Goal: Transaction & Acquisition: Purchase product/service

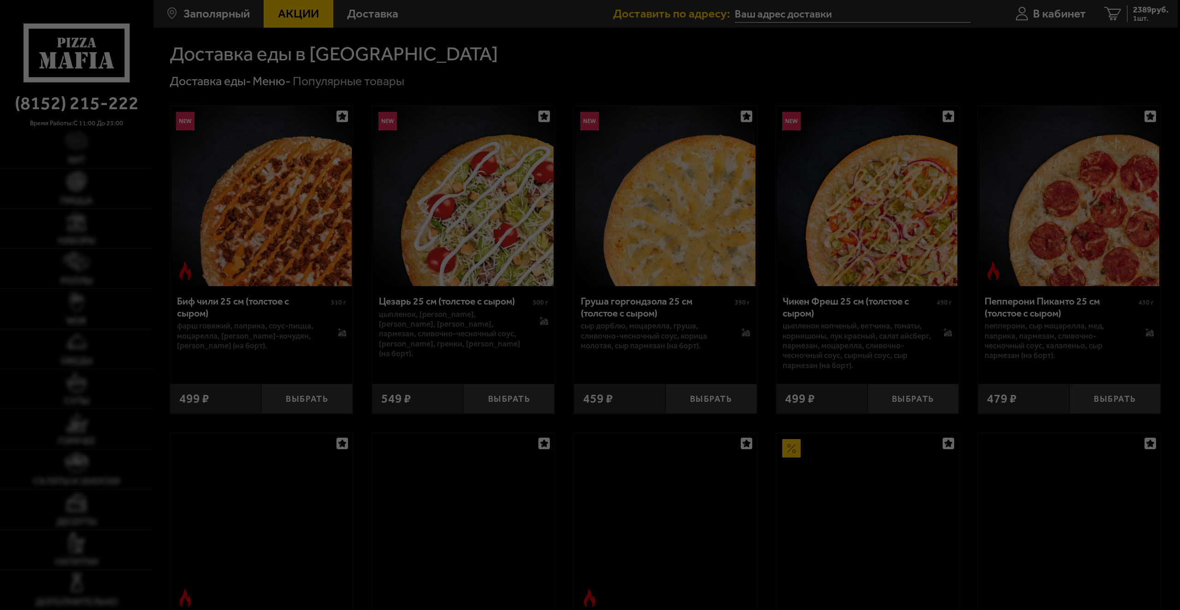
type input "[STREET_ADDRESS]"
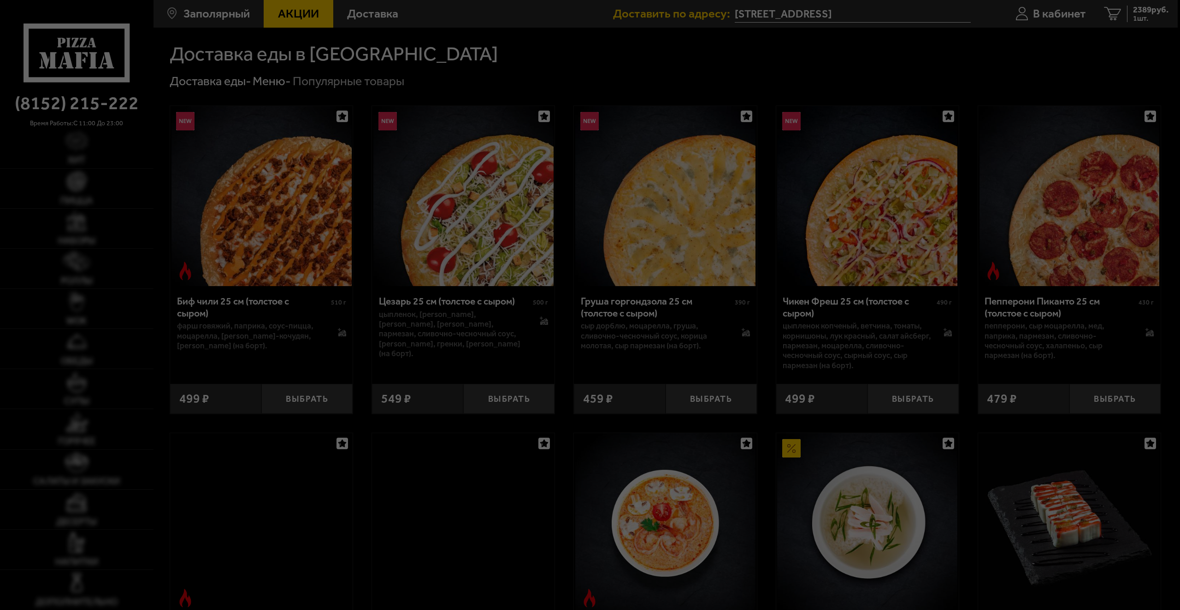
click at [1113, 11] on div at bounding box center [590, 305] width 1180 height 610
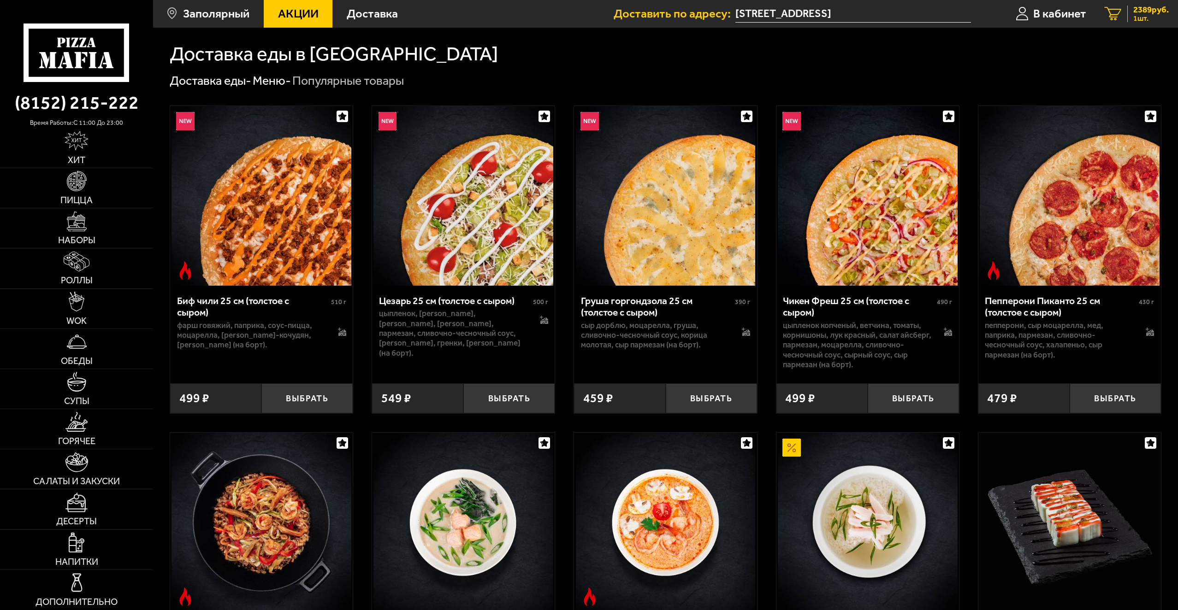
click at [1143, 17] on span "1 шт." at bounding box center [1150, 18] width 35 height 7
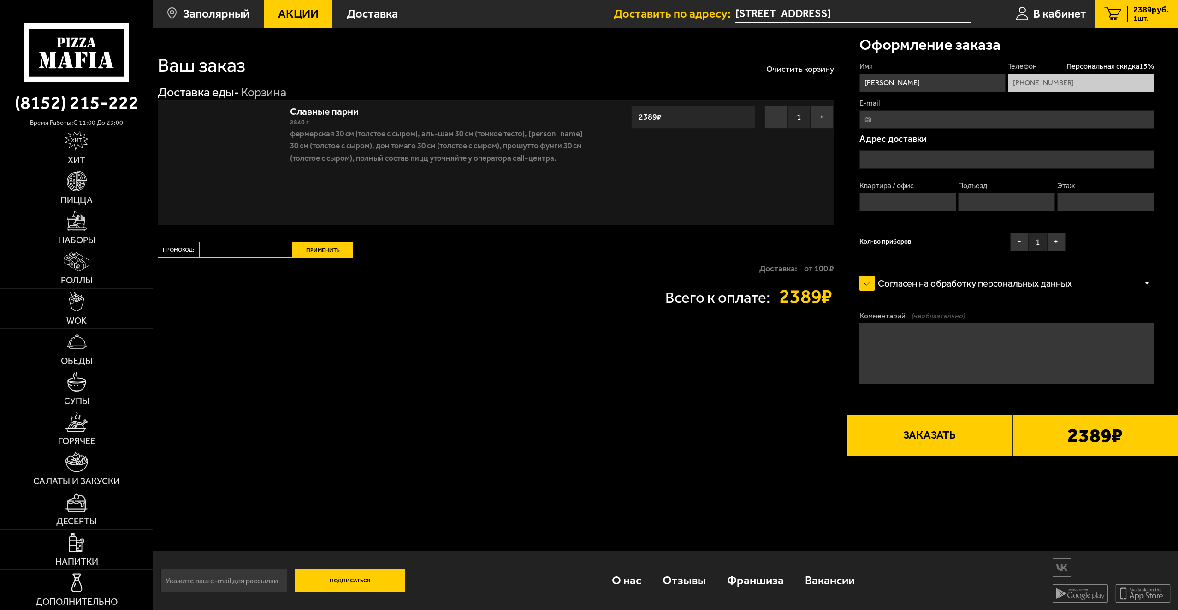
type input "[STREET_ADDRESS]"
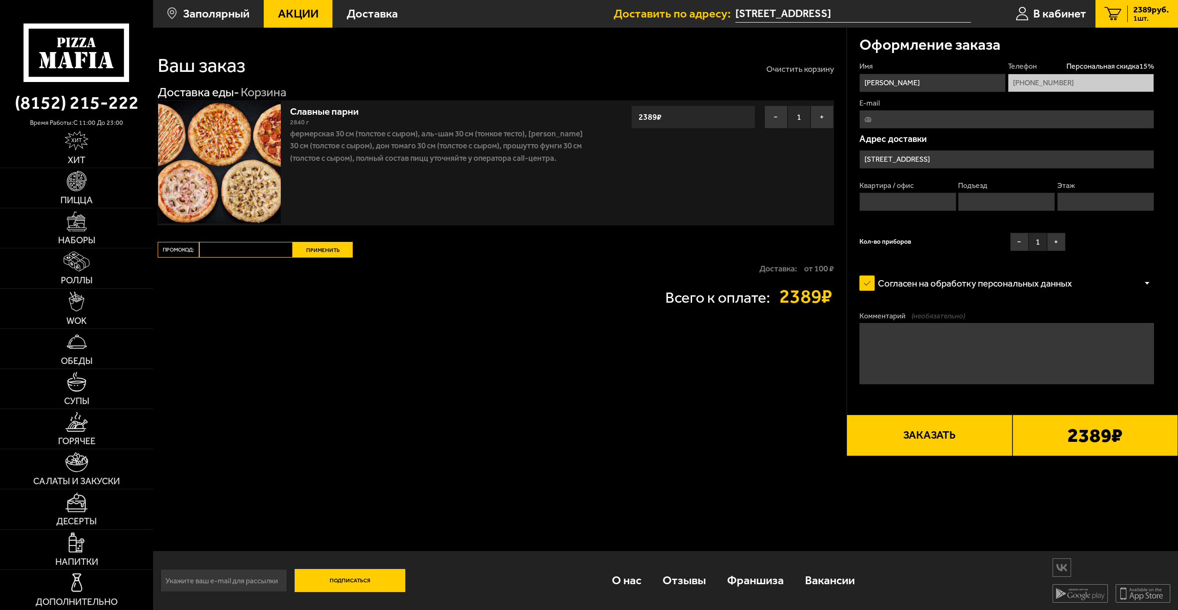
click at [802, 67] on button "Очистить корзину" at bounding box center [800, 69] width 68 height 8
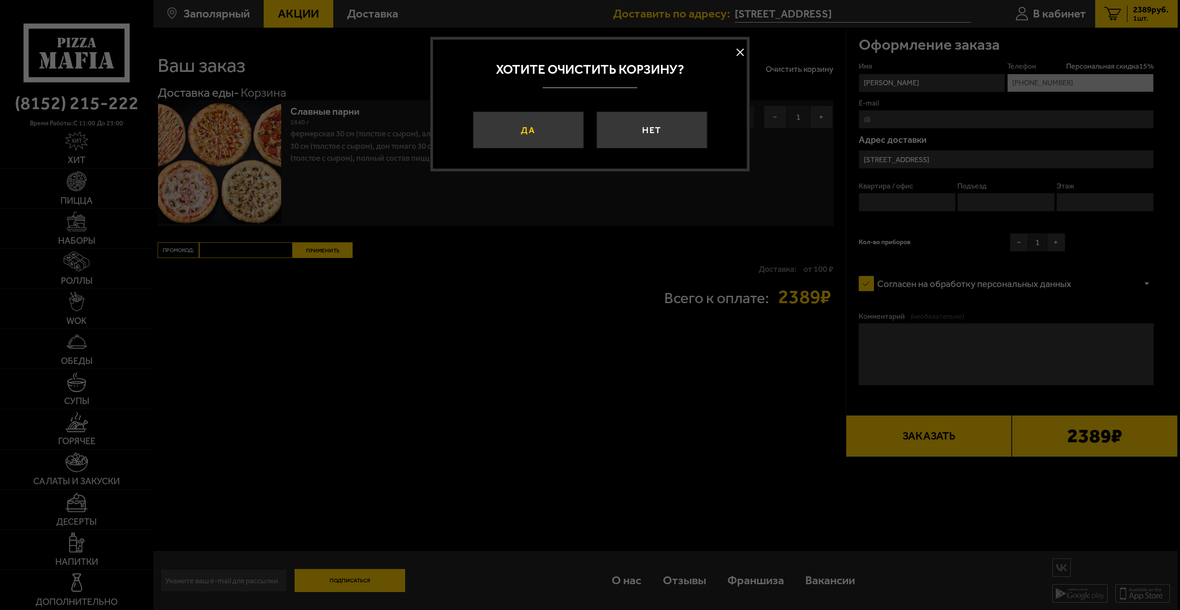
click at [547, 130] on button "Да" at bounding box center [528, 130] width 111 height 37
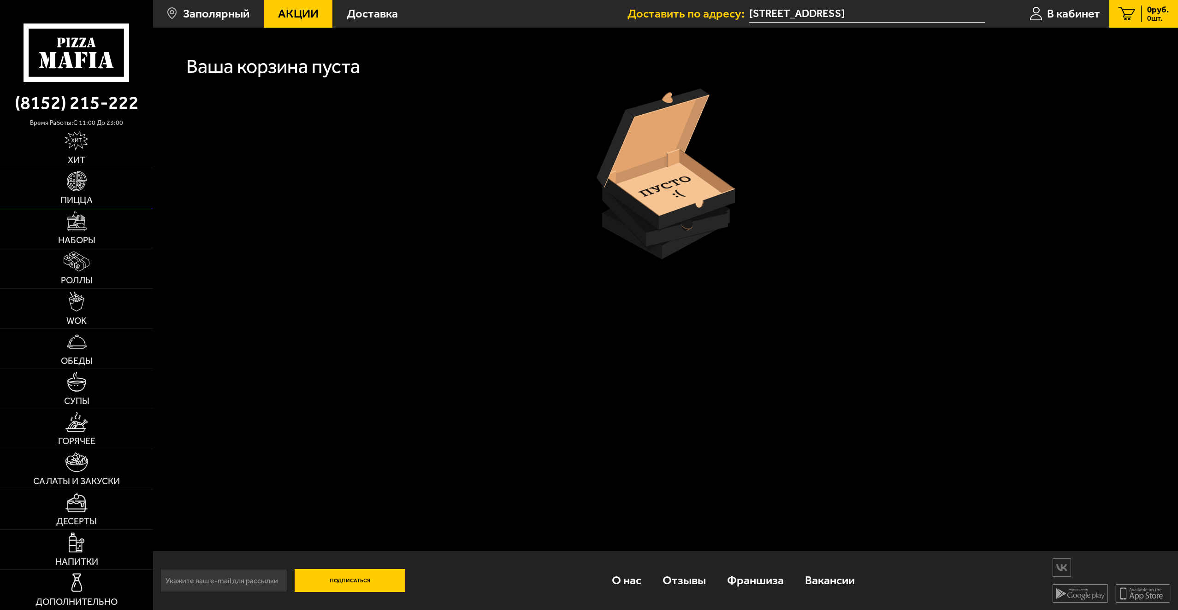
click at [85, 183] on img at bounding box center [77, 181] width 20 height 20
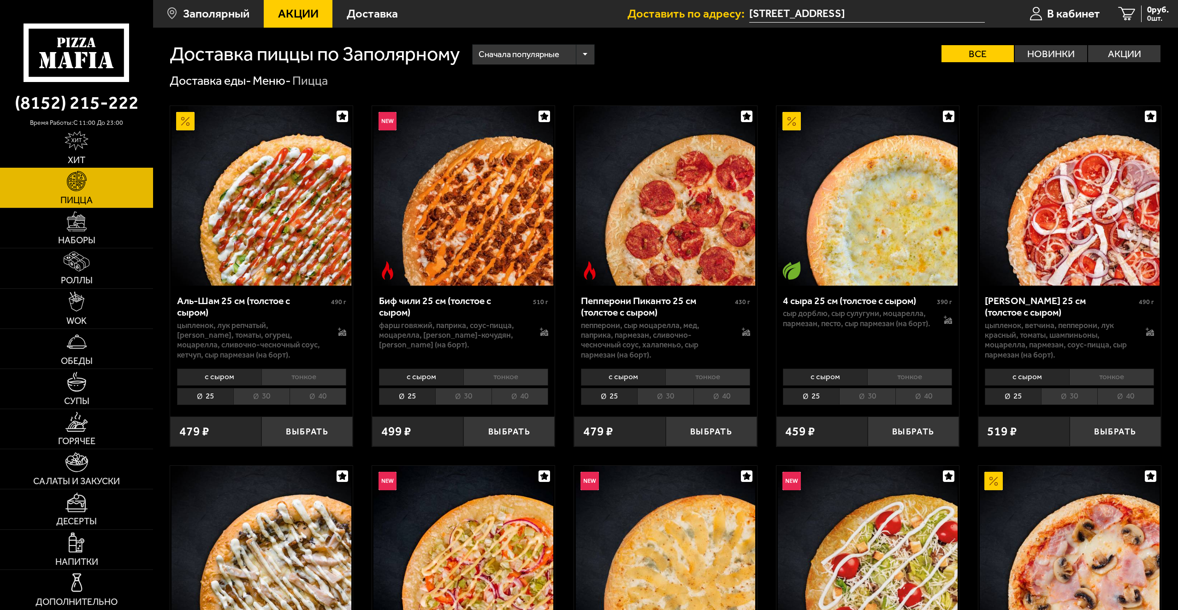
click at [81, 145] on img at bounding box center [77, 141] width 24 height 20
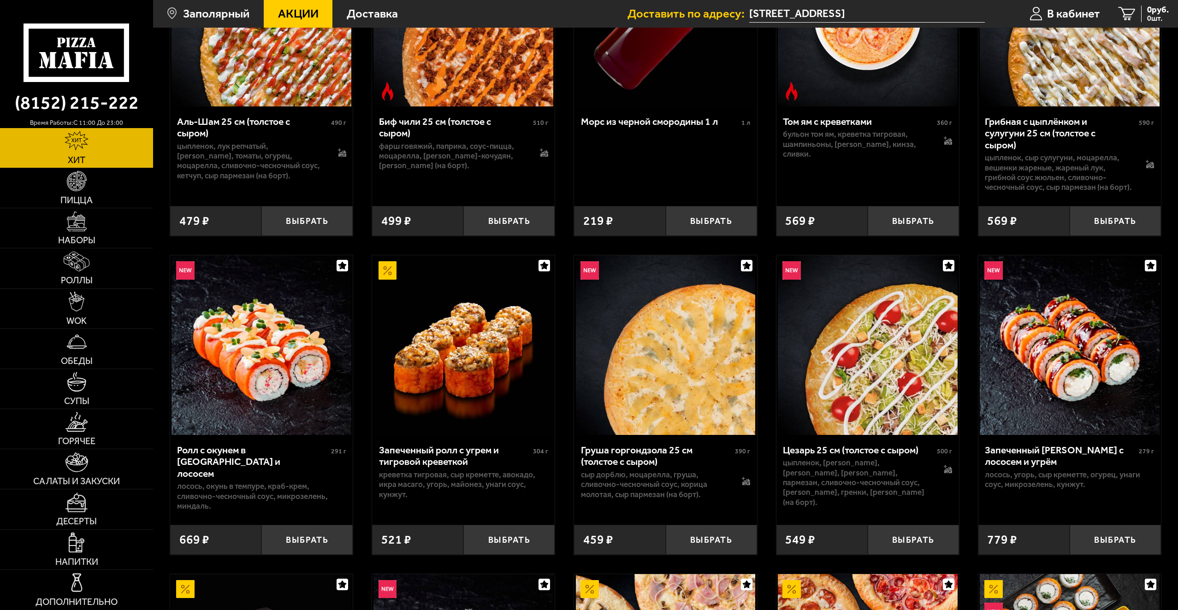
scroll to position [138, 0]
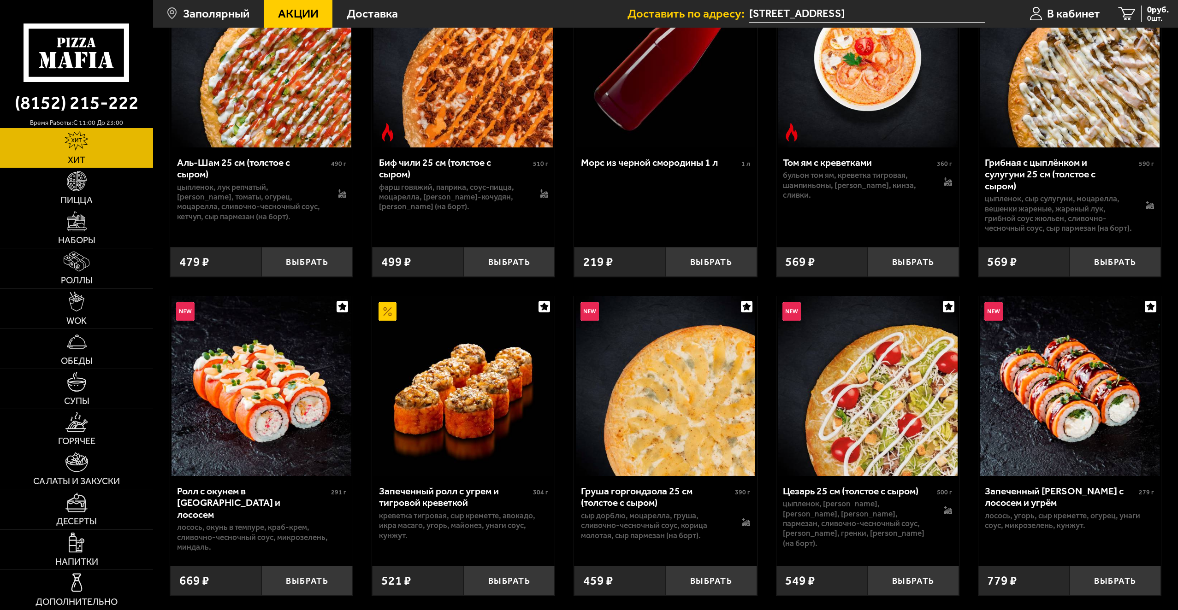
click at [77, 186] on img at bounding box center [77, 181] width 20 height 20
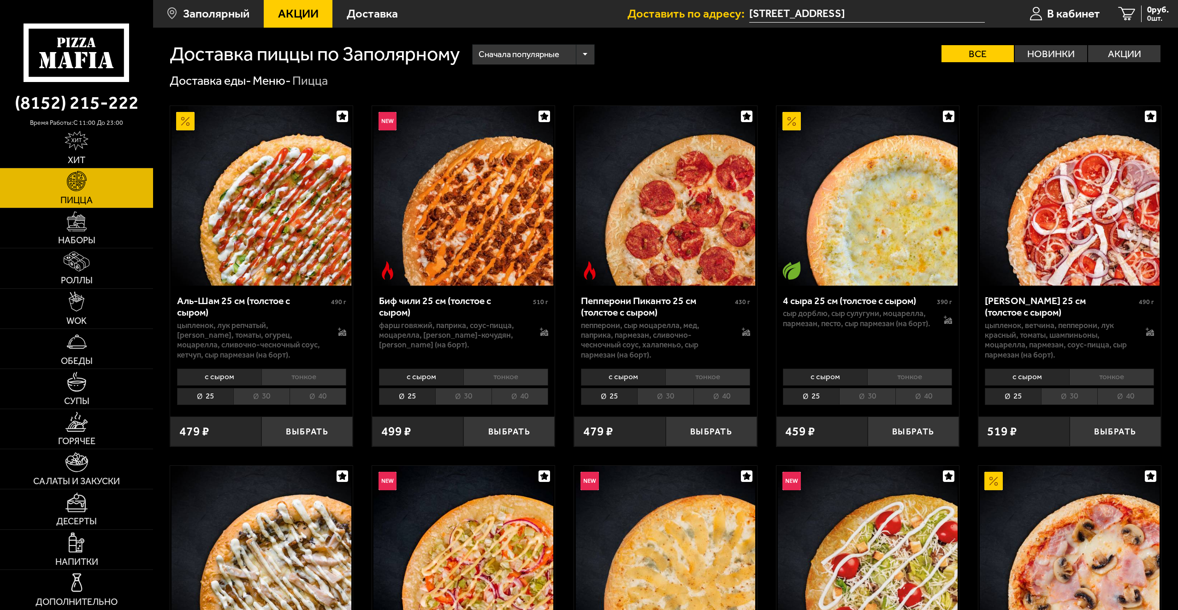
click at [302, 379] on li "тонкое" at bounding box center [303, 377] width 85 height 17
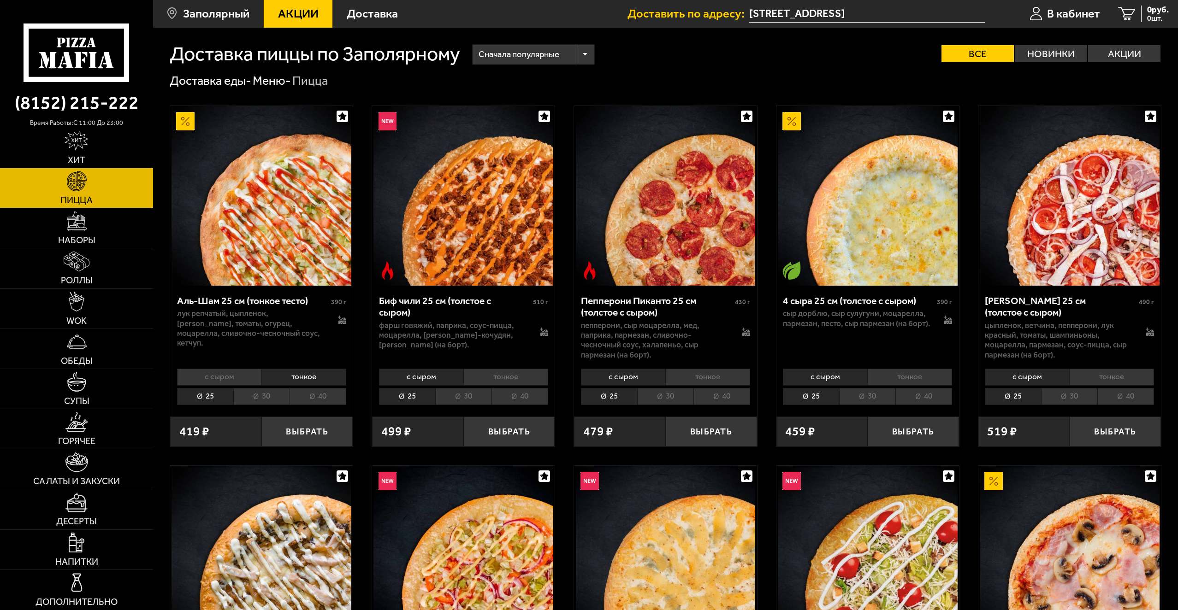
click at [268, 397] on li "30" at bounding box center [261, 396] width 56 height 17
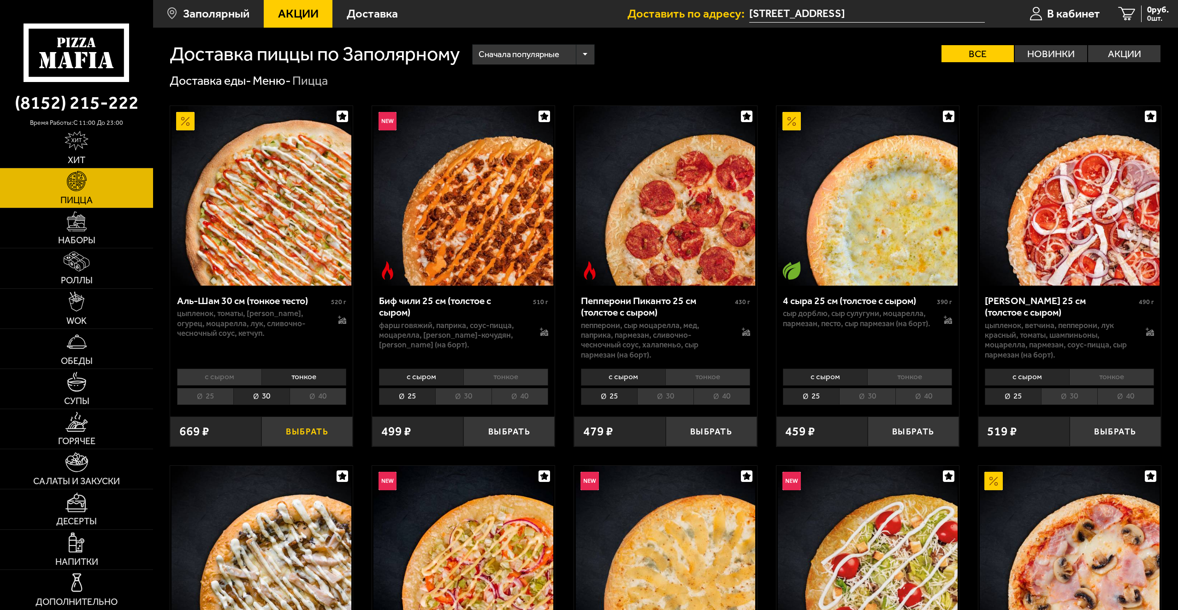
click at [295, 431] on button "Выбрать" at bounding box center [306, 432] width 91 height 30
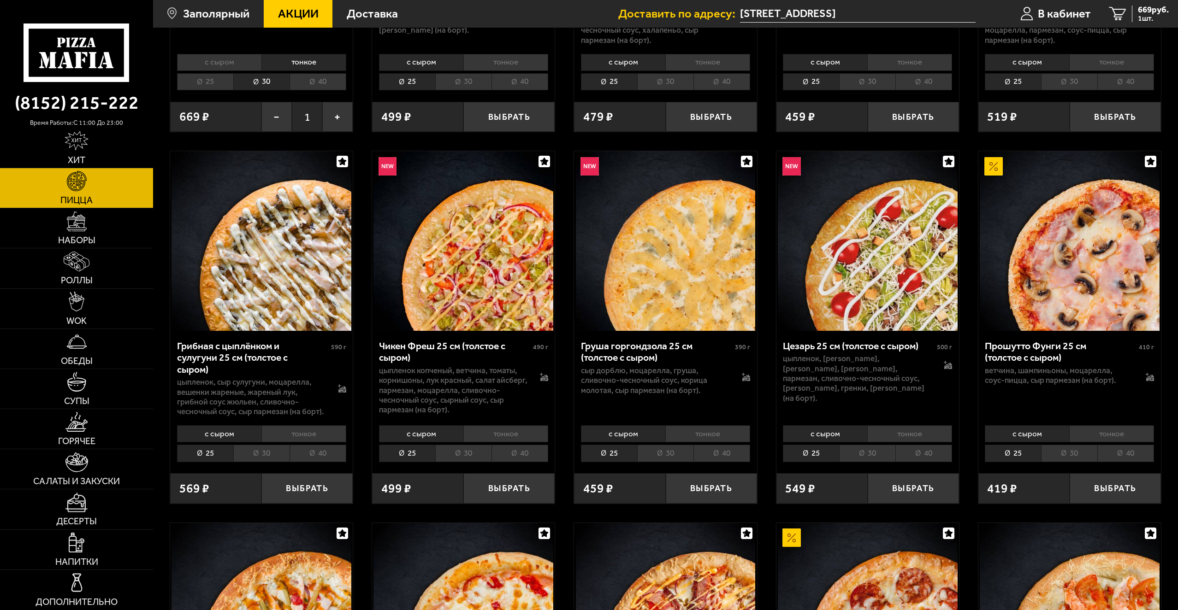
scroll to position [323, 0]
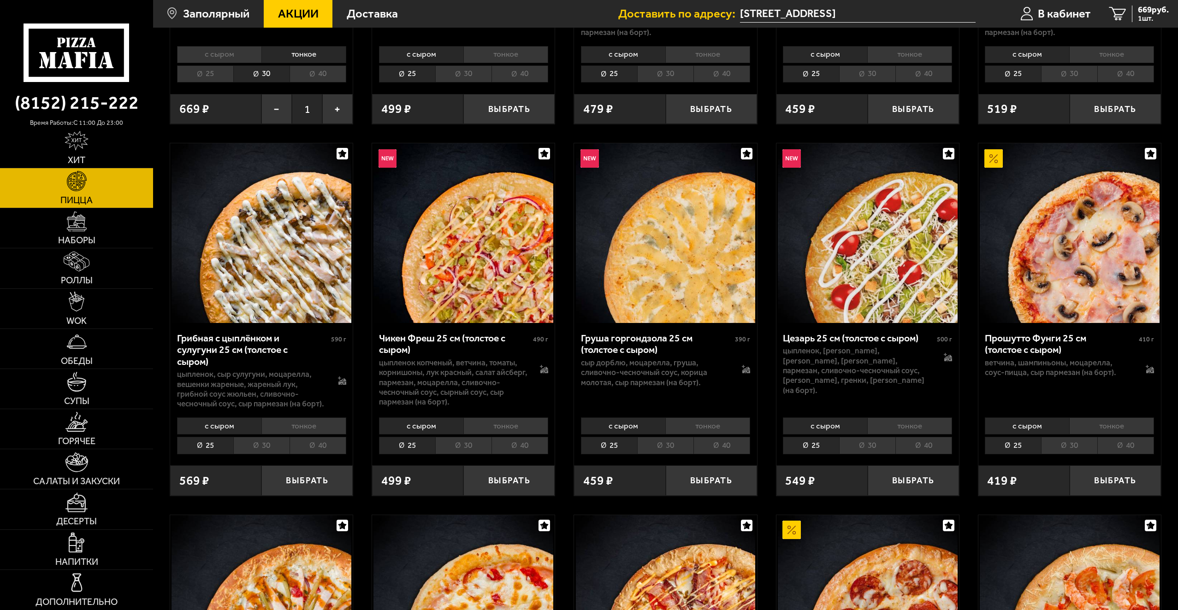
click at [873, 446] on li "30" at bounding box center [867, 445] width 56 height 17
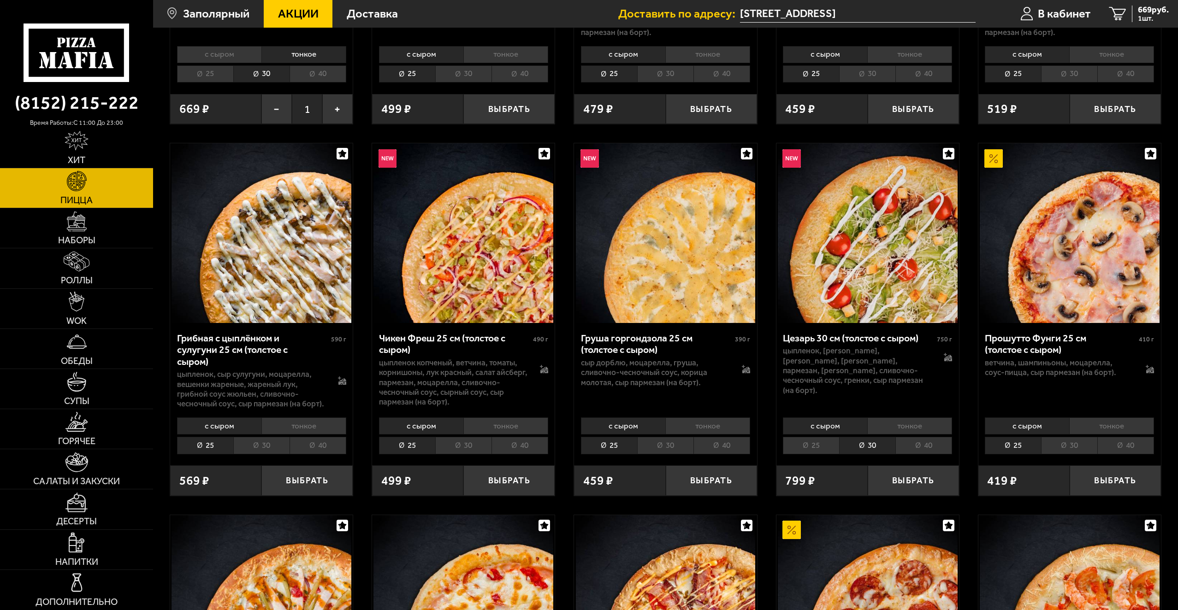
click at [901, 427] on li "тонкое" at bounding box center [909, 426] width 85 height 17
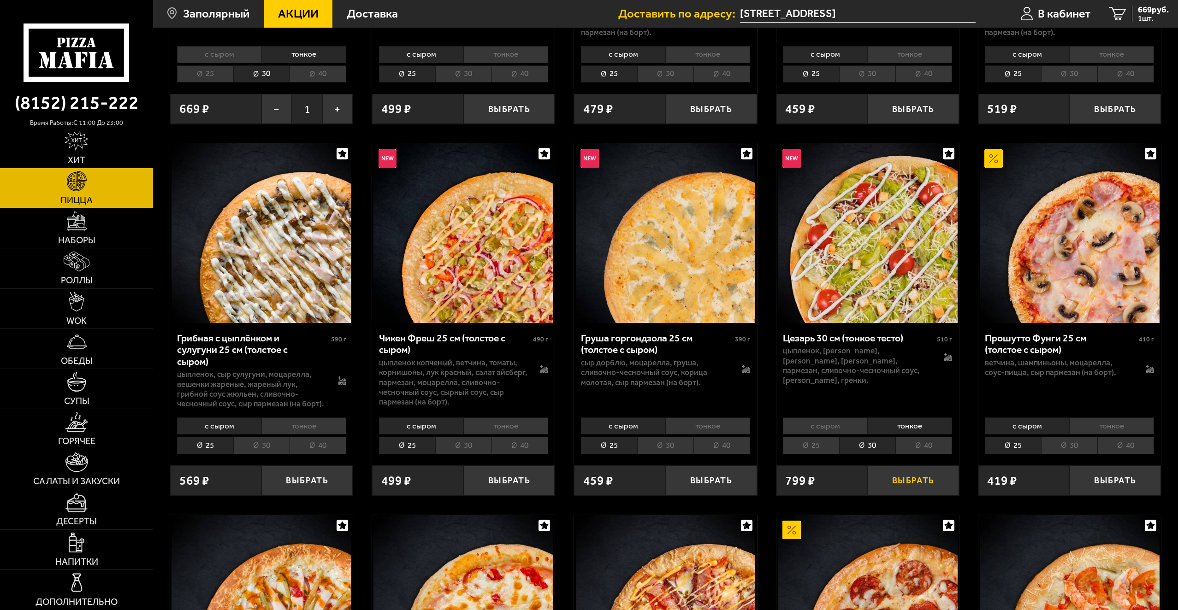
click at [911, 482] on button "Выбрать" at bounding box center [913, 481] width 91 height 30
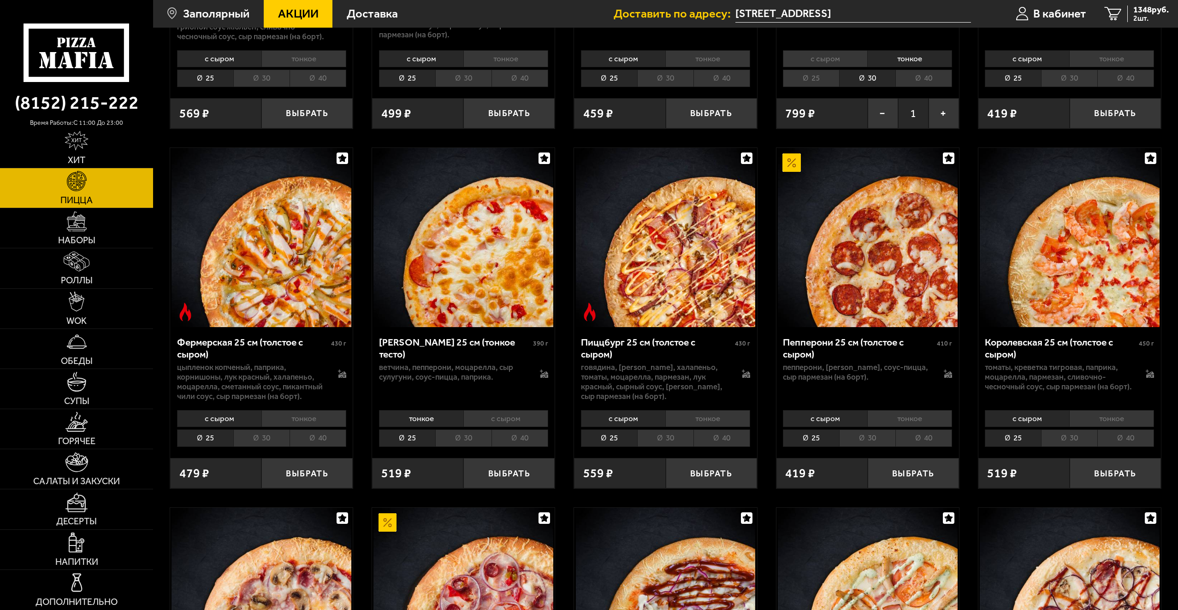
scroll to position [691, 0]
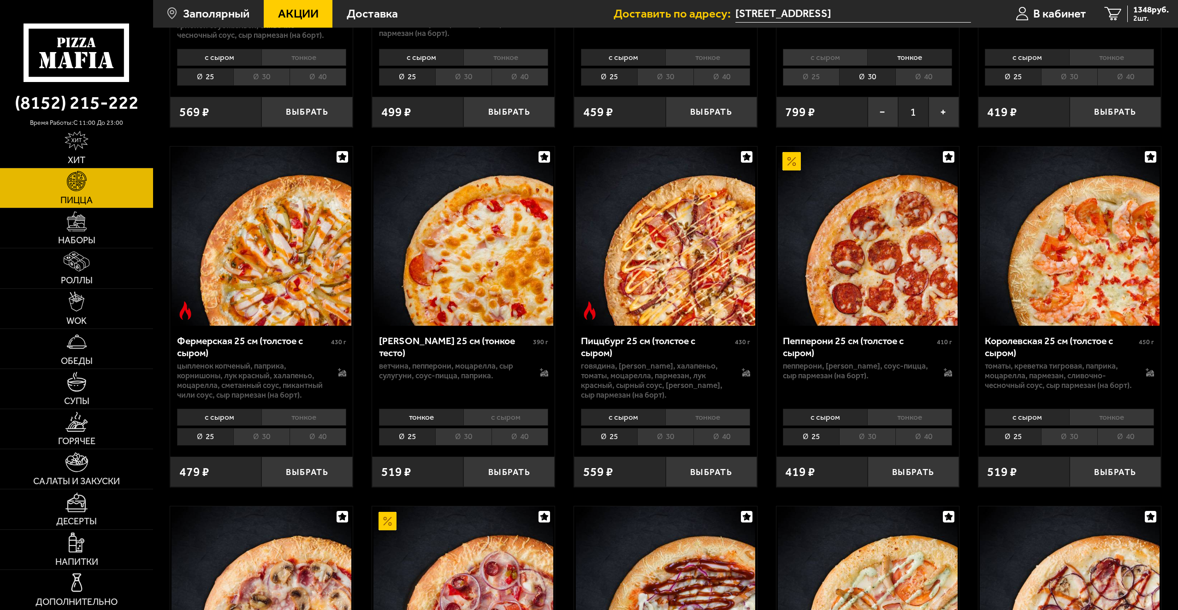
click at [265, 439] on li "30" at bounding box center [261, 436] width 56 height 17
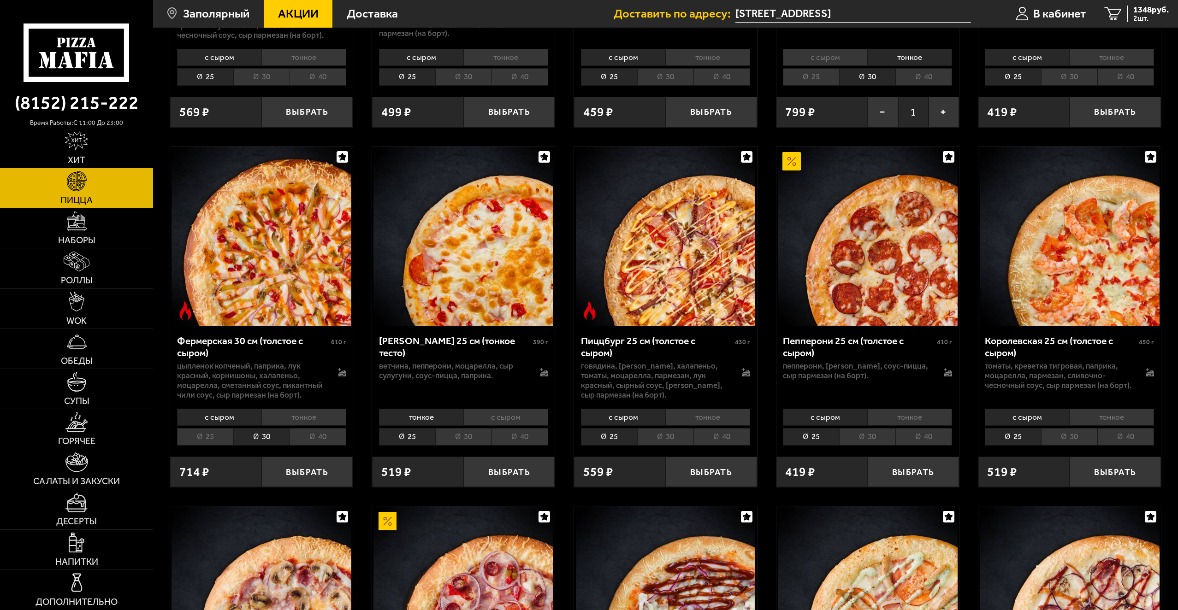
click at [307, 418] on li "тонкое" at bounding box center [303, 417] width 85 height 17
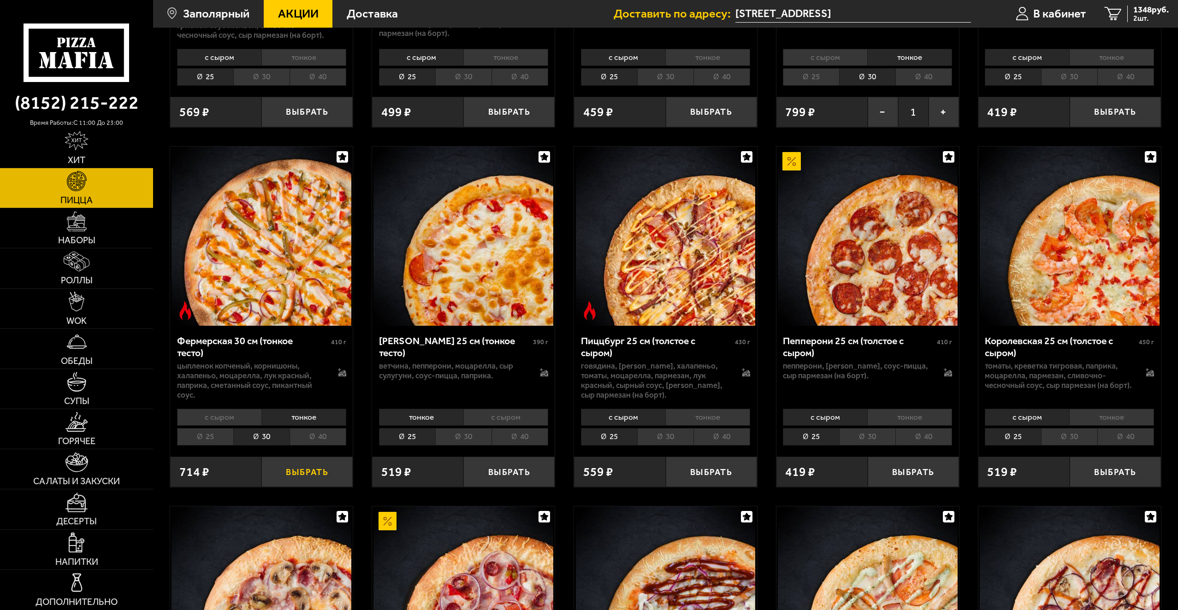
click at [299, 473] on button "Выбрать" at bounding box center [306, 472] width 91 height 30
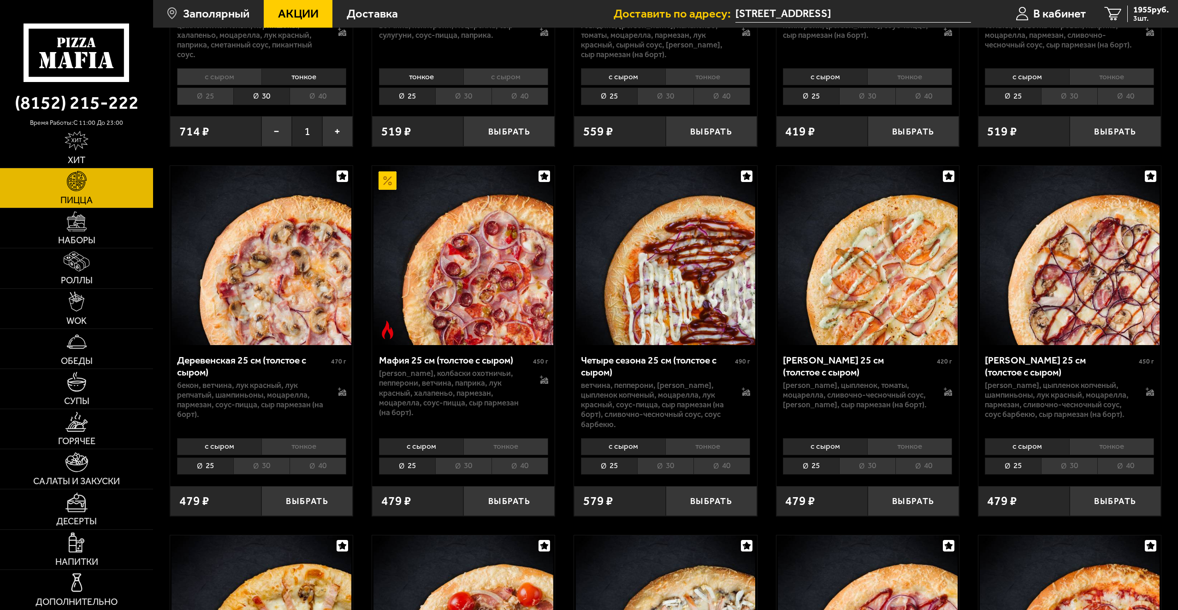
scroll to position [973, 0]
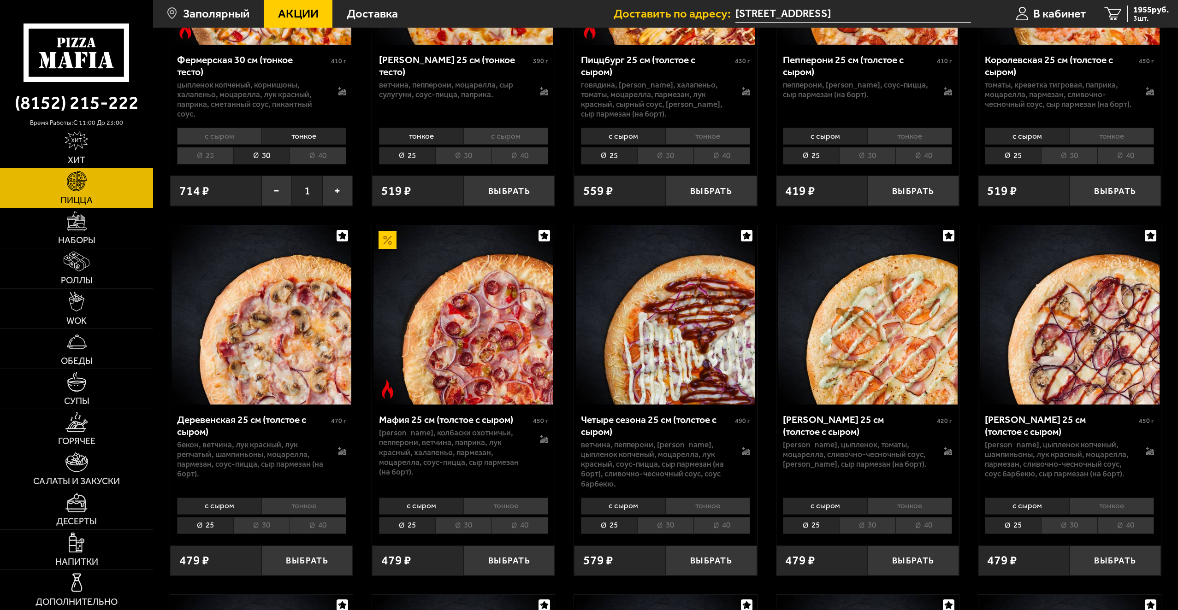
click at [459, 530] on li "30" at bounding box center [463, 525] width 56 height 17
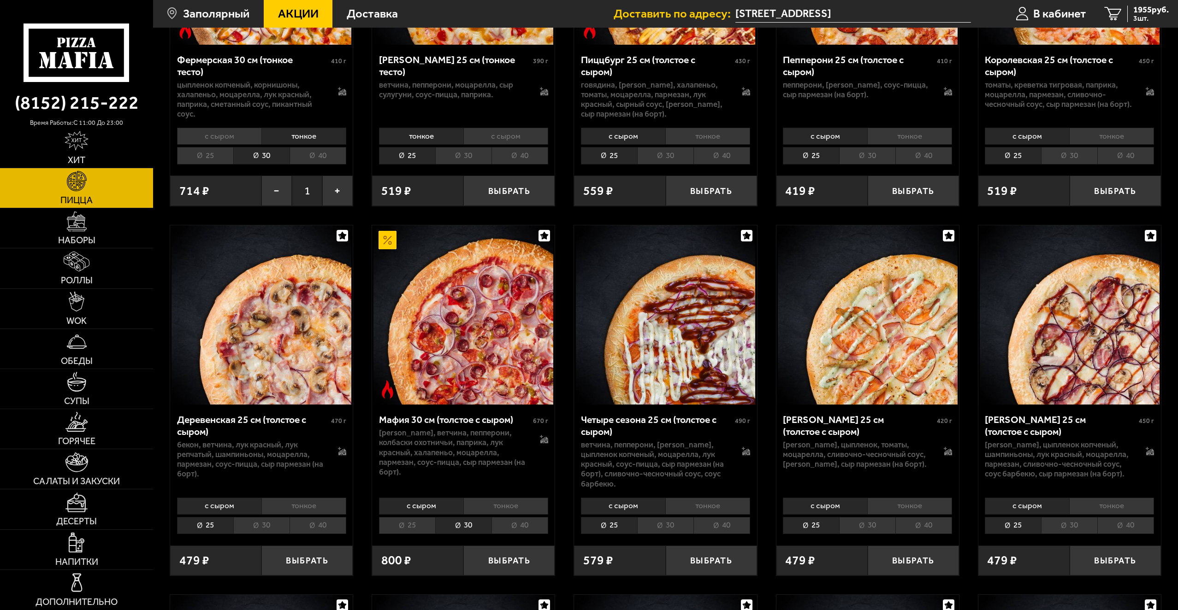
click at [503, 507] on li "тонкое" at bounding box center [505, 506] width 85 height 17
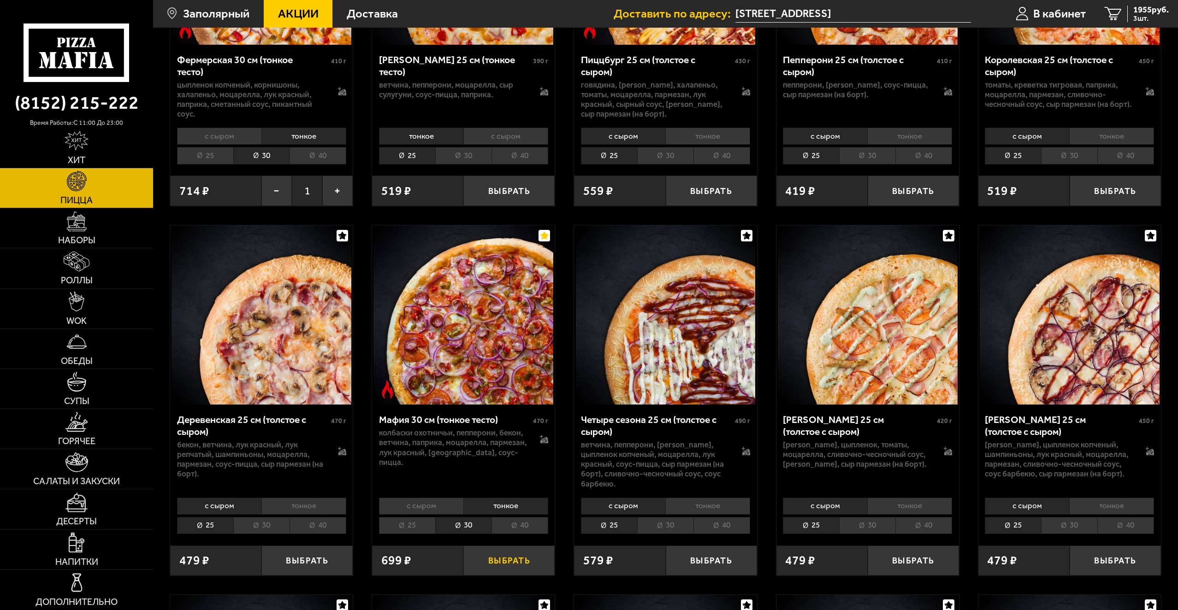
click at [503, 562] on button "Выбрать" at bounding box center [508, 561] width 91 height 30
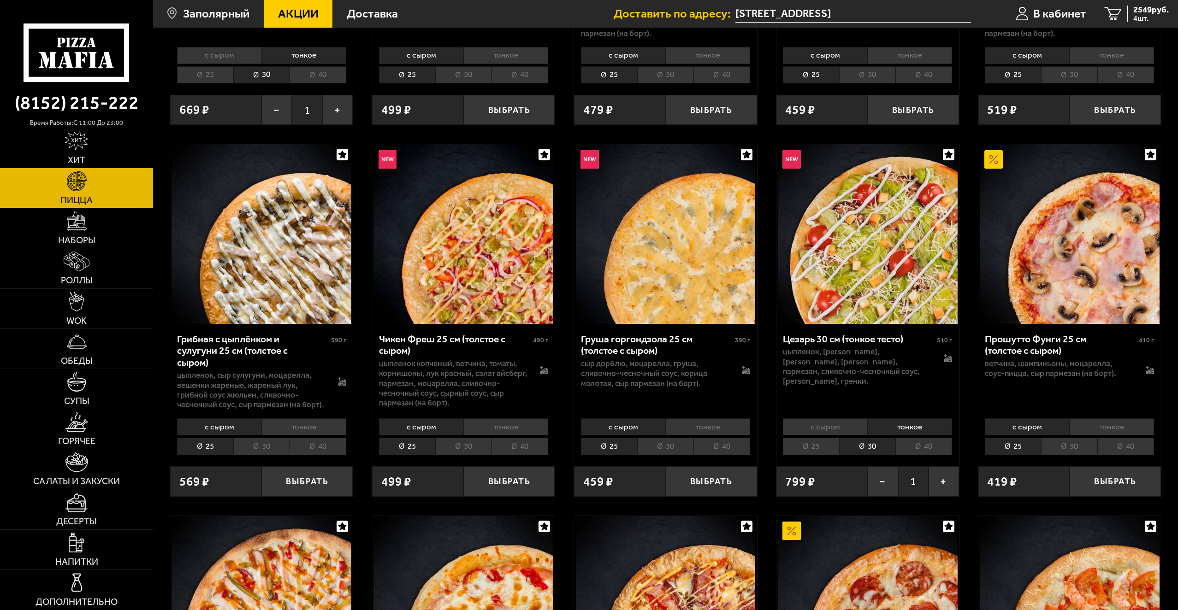
scroll to position [281, 0]
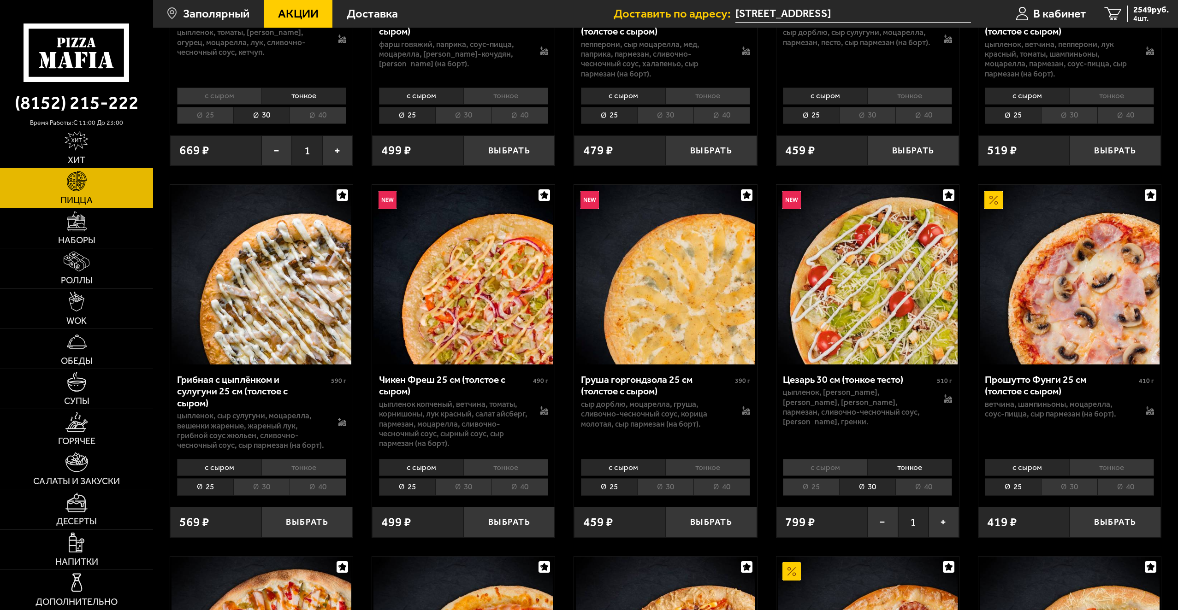
click at [260, 489] on li "30" at bounding box center [261, 487] width 56 height 17
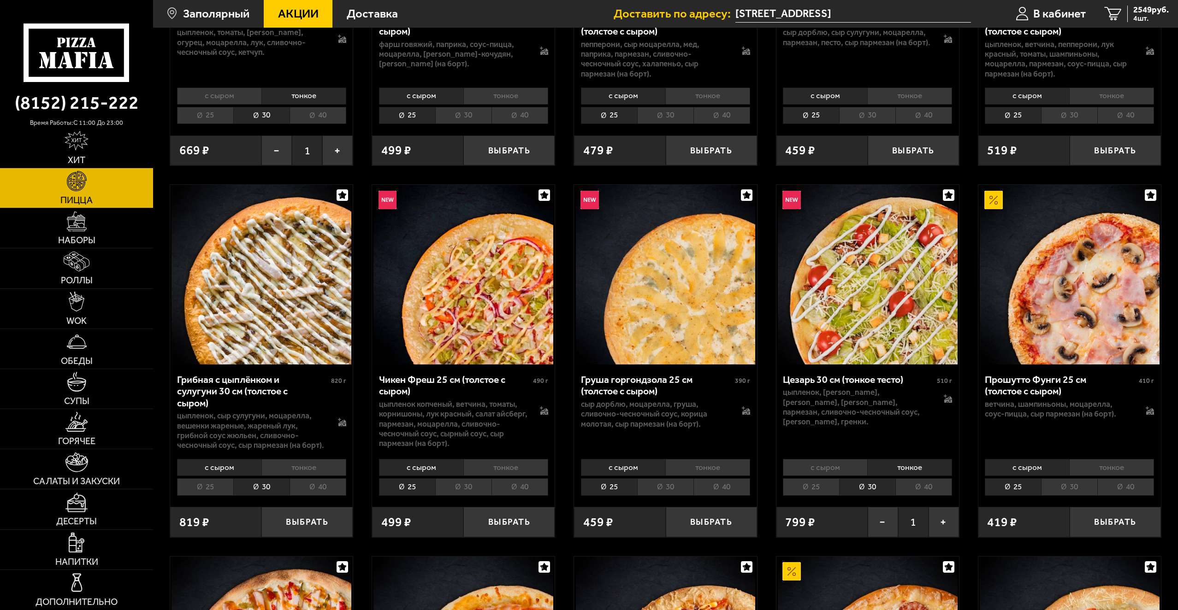
click at [299, 467] on li "тонкое" at bounding box center [303, 467] width 85 height 17
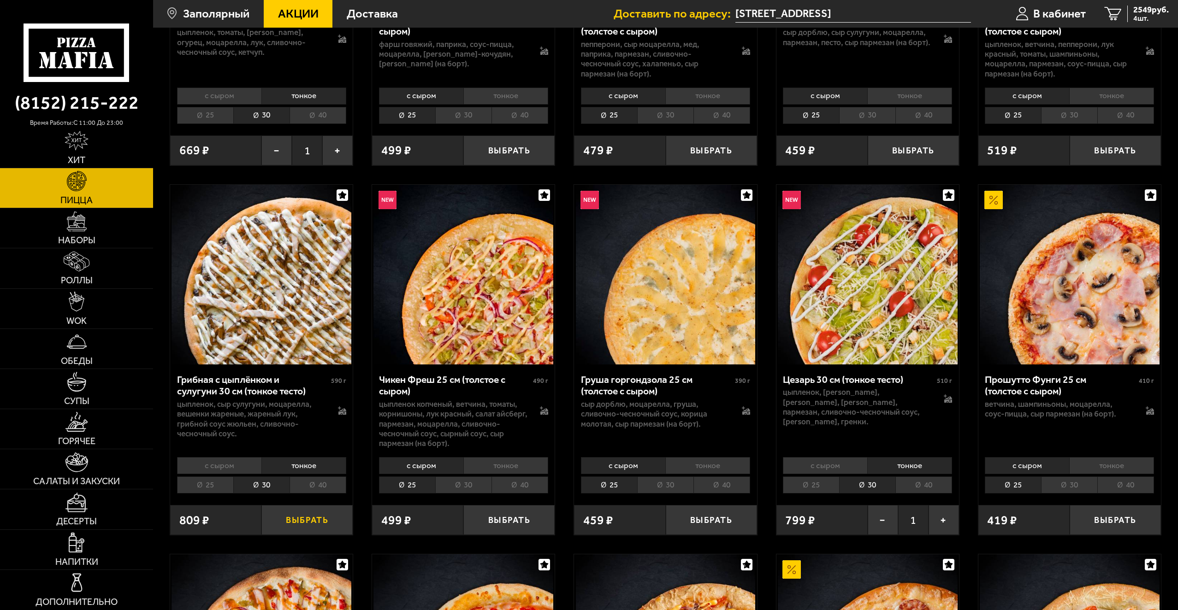
click at [309, 520] on button "Выбрать" at bounding box center [306, 520] width 91 height 30
click at [1115, 18] on icon "5" at bounding box center [1113, 14] width 17 height 14
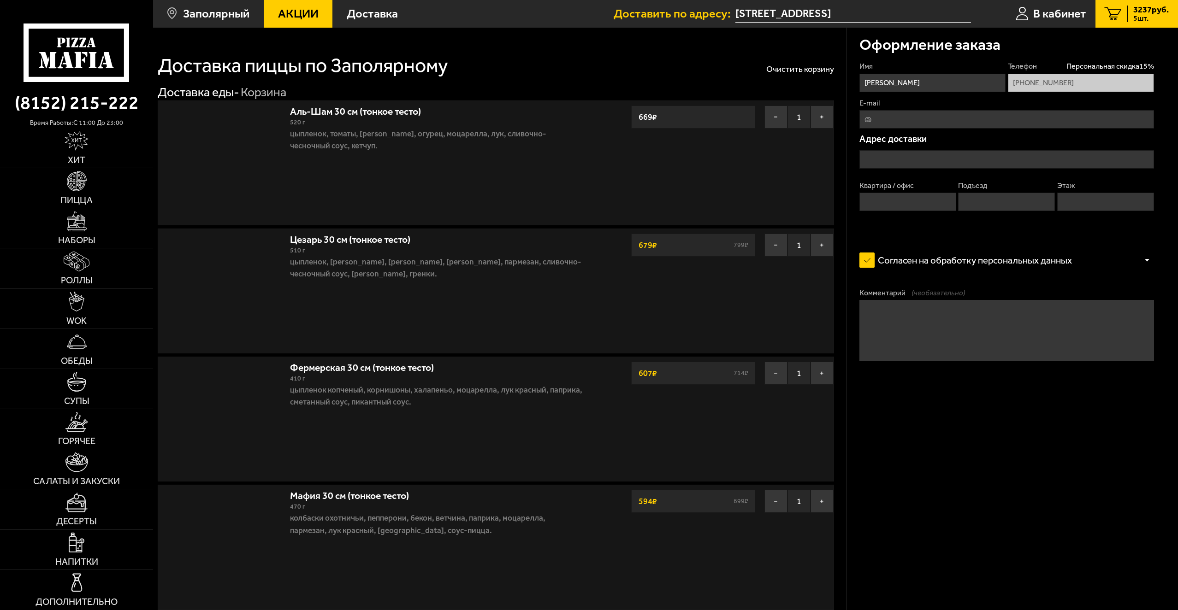
type input "[STREET_ADDRESS]"
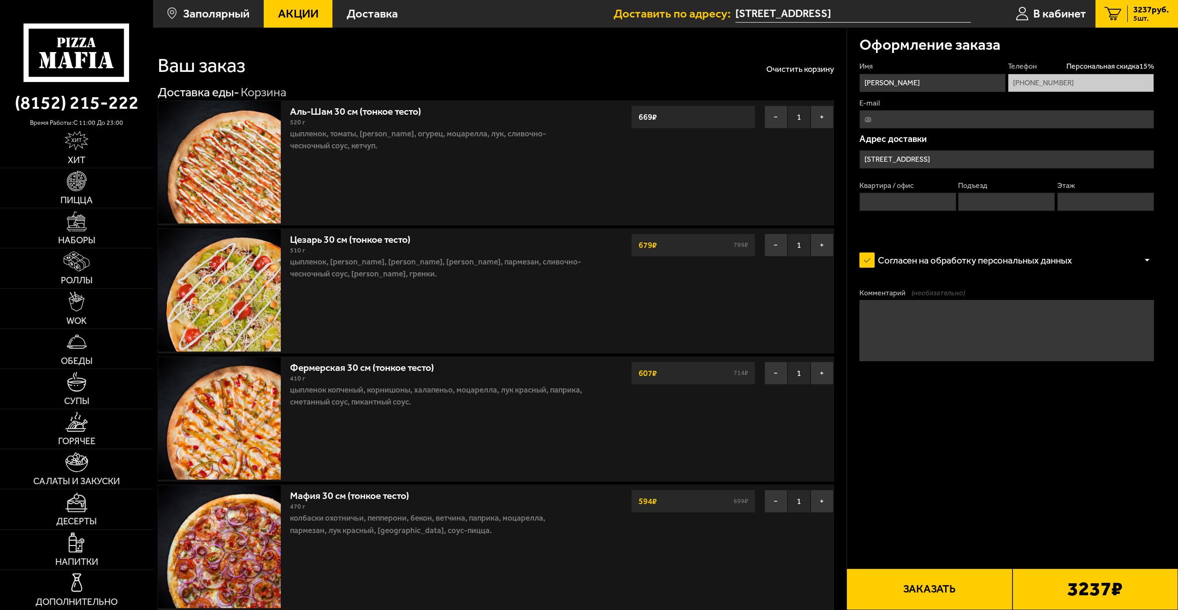
click at [297, 13] on span "Акции" at bounding box center [298, 14] width 41 height 12
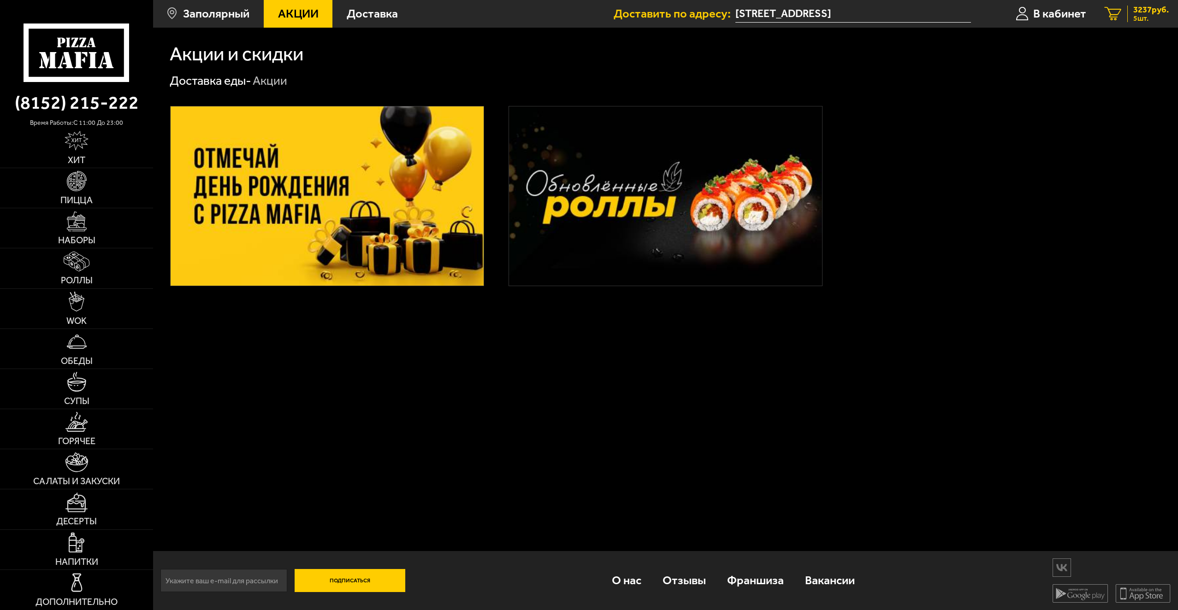
click at [1134, 13] on span "3237 руб." at bounding box center [1150, 10] width 35 height 9
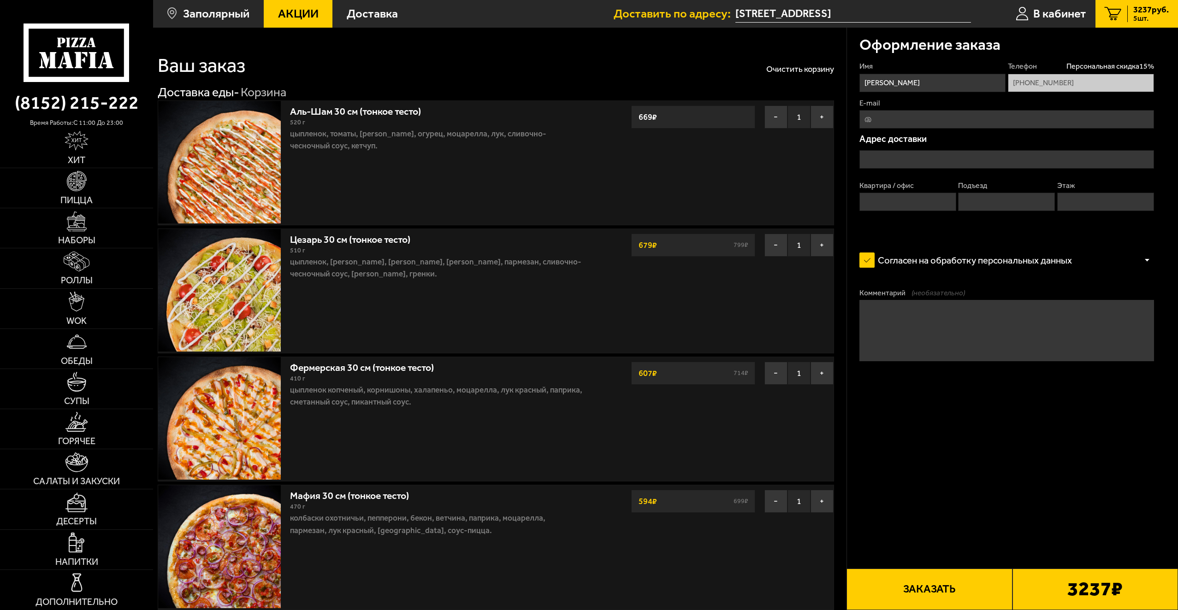
type input "[STREET_ADDRESS]"
click at [825, 116] on button "+" at bounding box center [821, 117] width 23 height 23
